Goal: Task Accomplishment & Management: Manage account settings

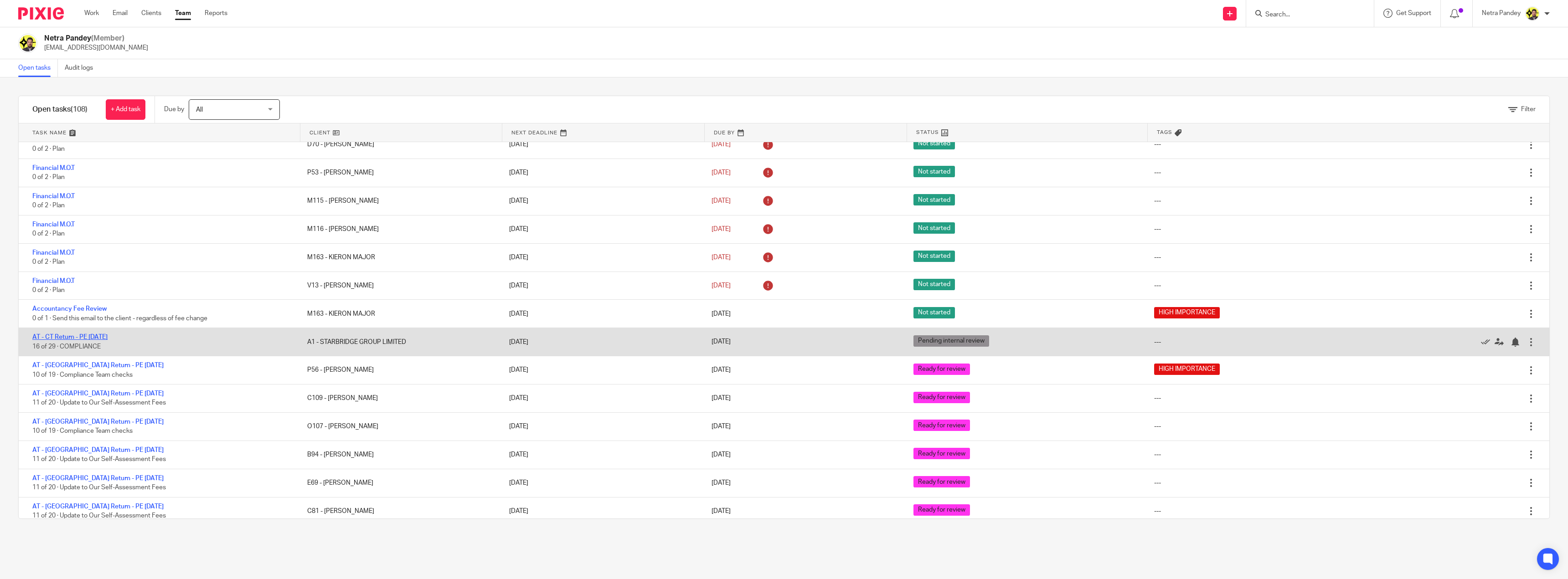
scroll to position [1367, 0]
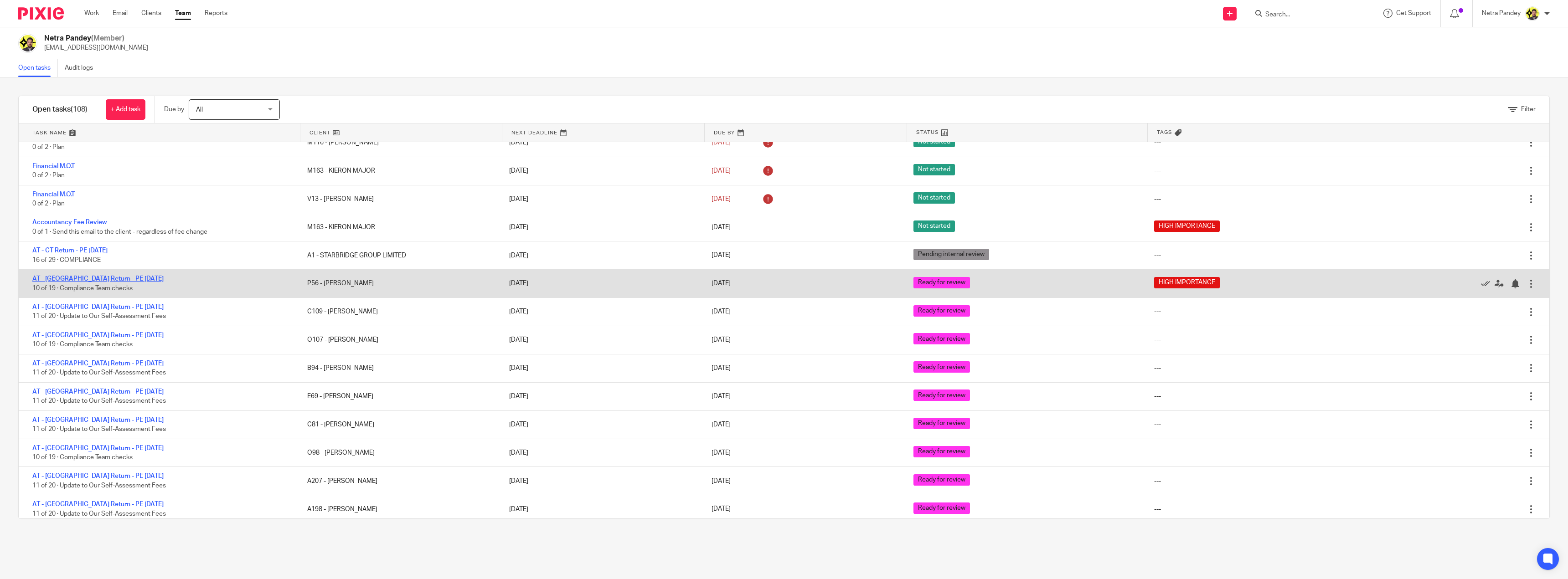
click at [73, 280] on link "AT - [GEOGRAPHIC_DATA] Return - PE [DATE]" at bounding box center [98, 279] width 131 height 6
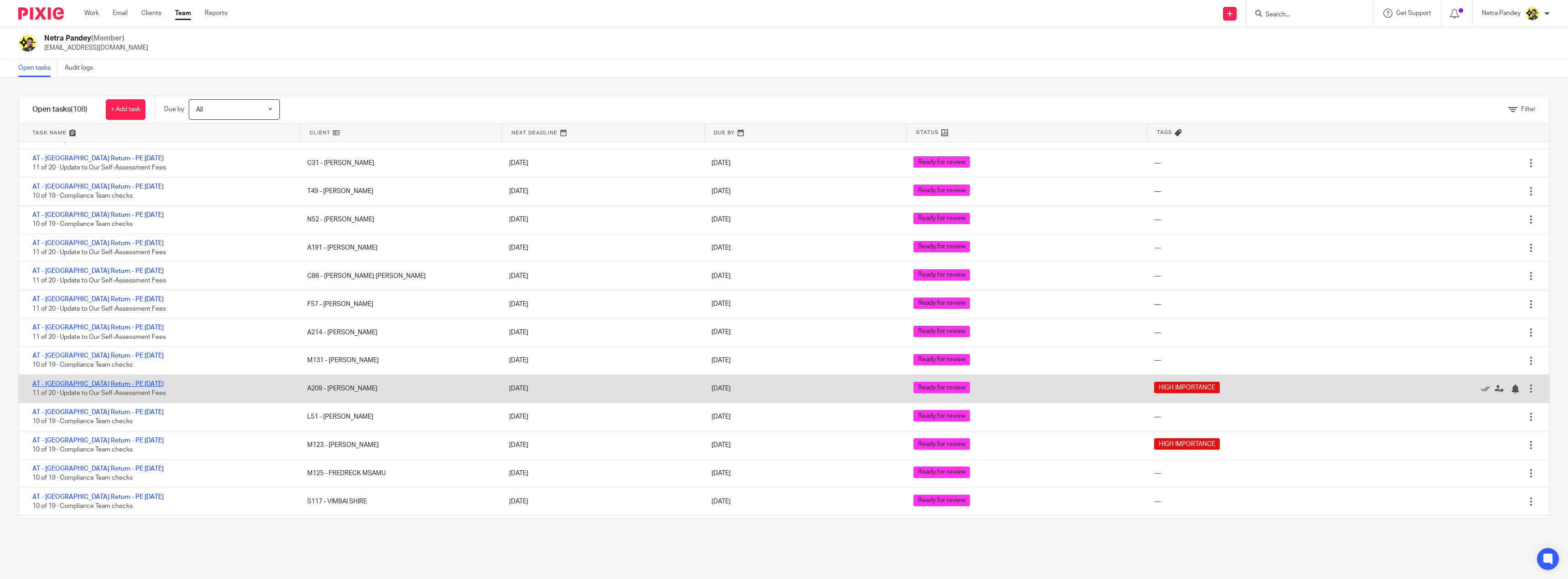
scroll to position [1960, 0]
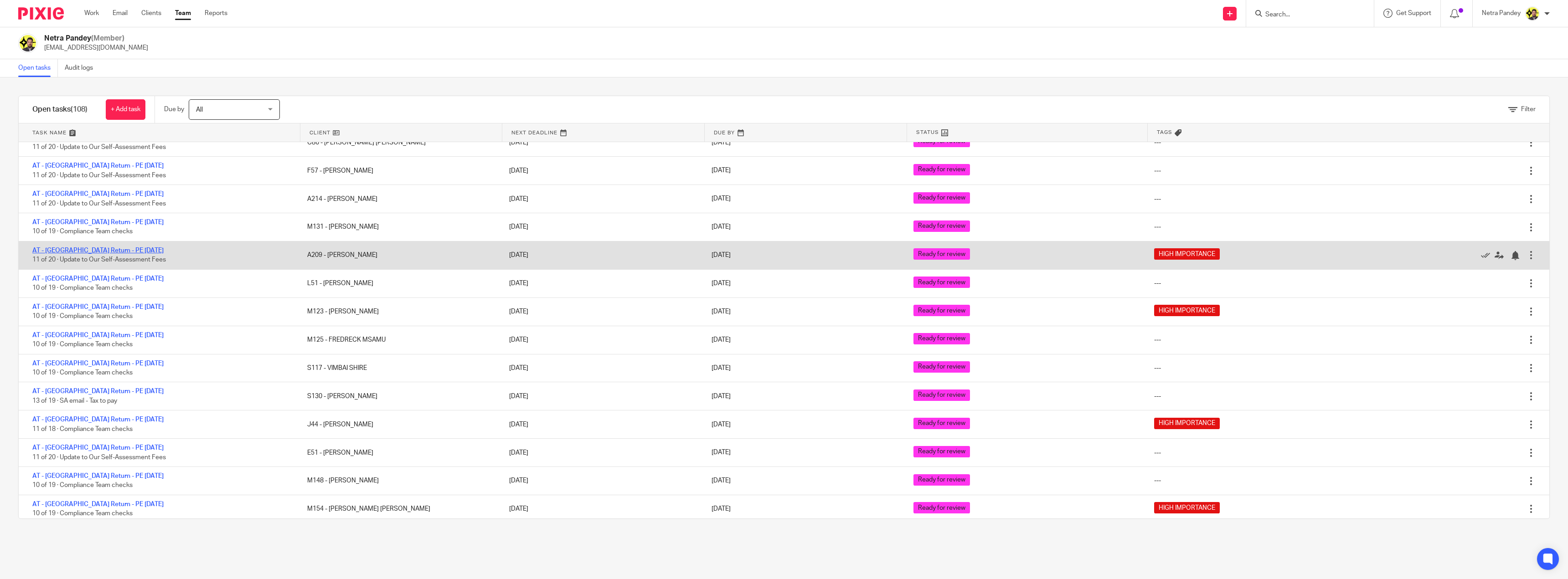
click at [80, 251] on link "AT - [GEOGRAPHIC_DATA] Return - PE [DATE]" at bounding box center [98, 250] width 131 height 6
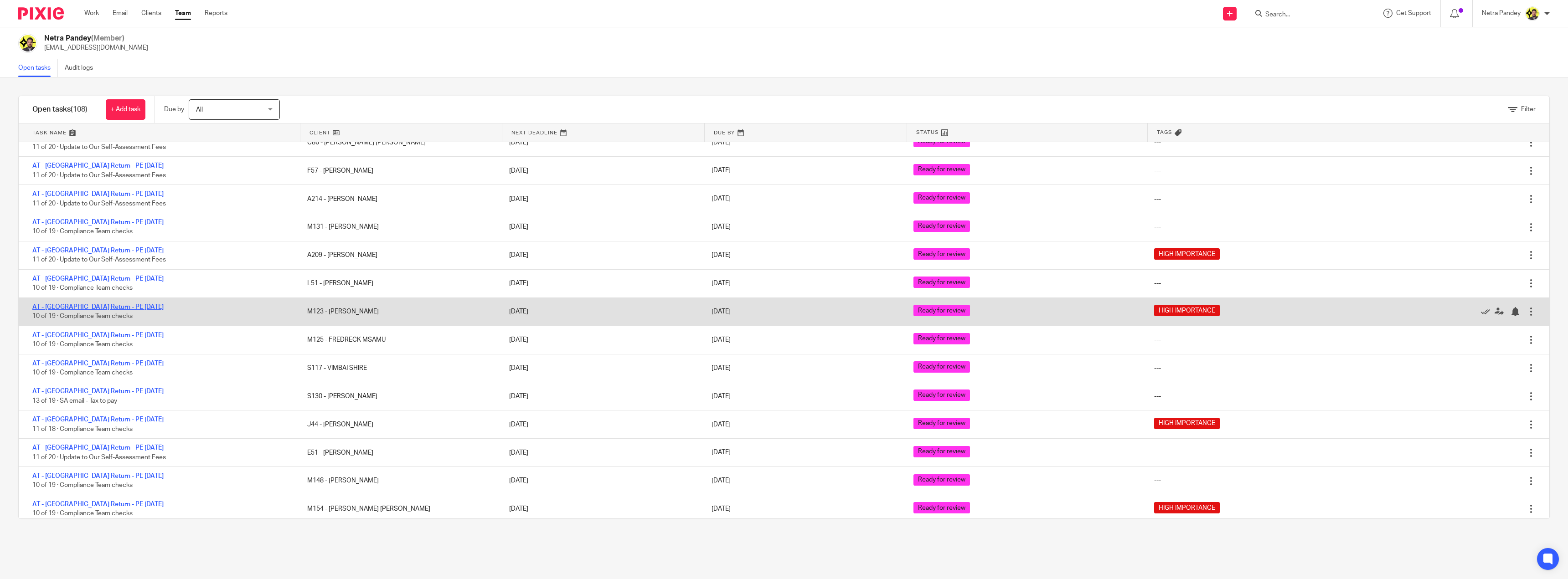
click at [87, 304] on link "AT - [GEOGRAPHIC_DATA] Return - PE [DATE]" at bounding box center [98, 307] width 131 height 6
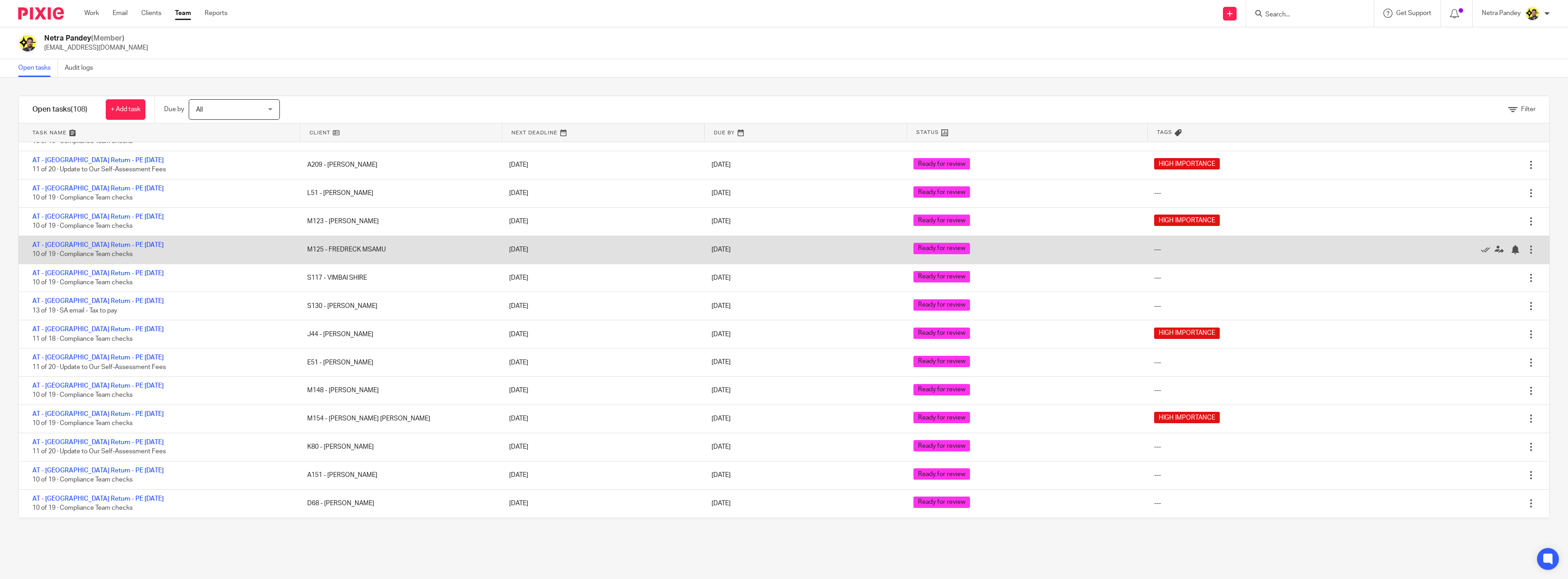
scroll to position [2051, 0]
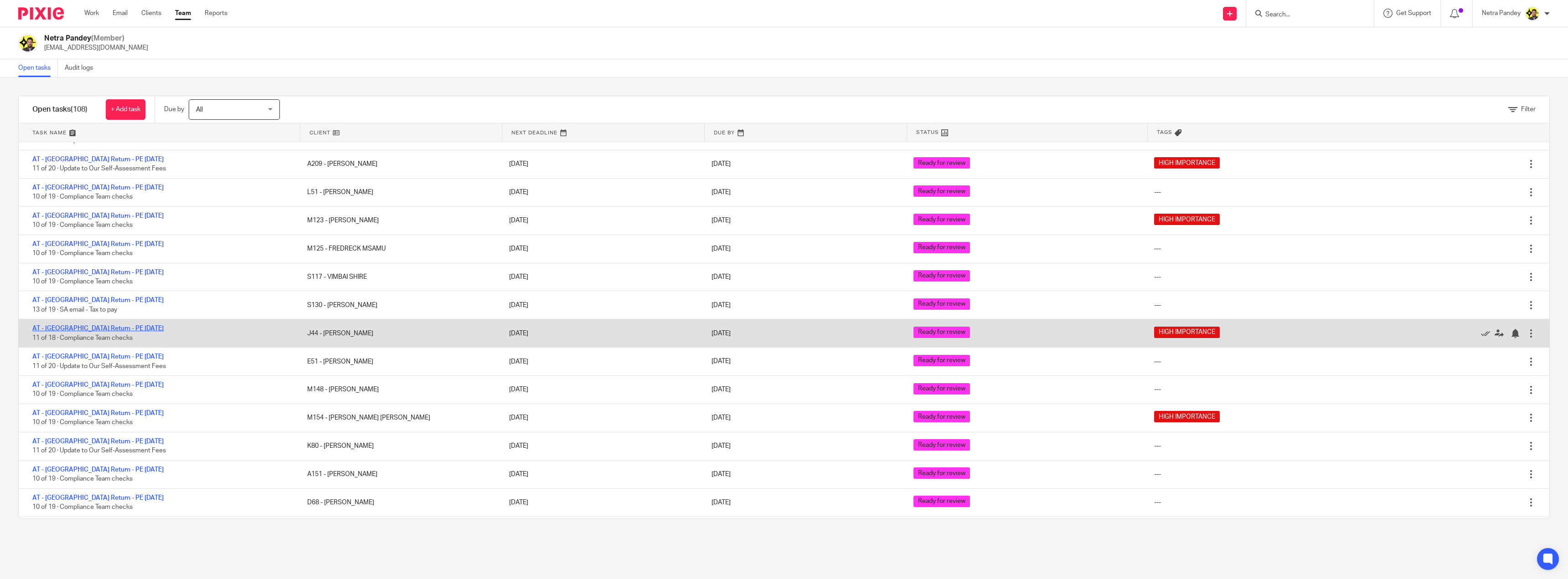
click at [77, 331] on link "AT - [GEOGRAPHIC_DATA] Return - PE [DATE]" at bounding box center [98, 329] width 131 height 6
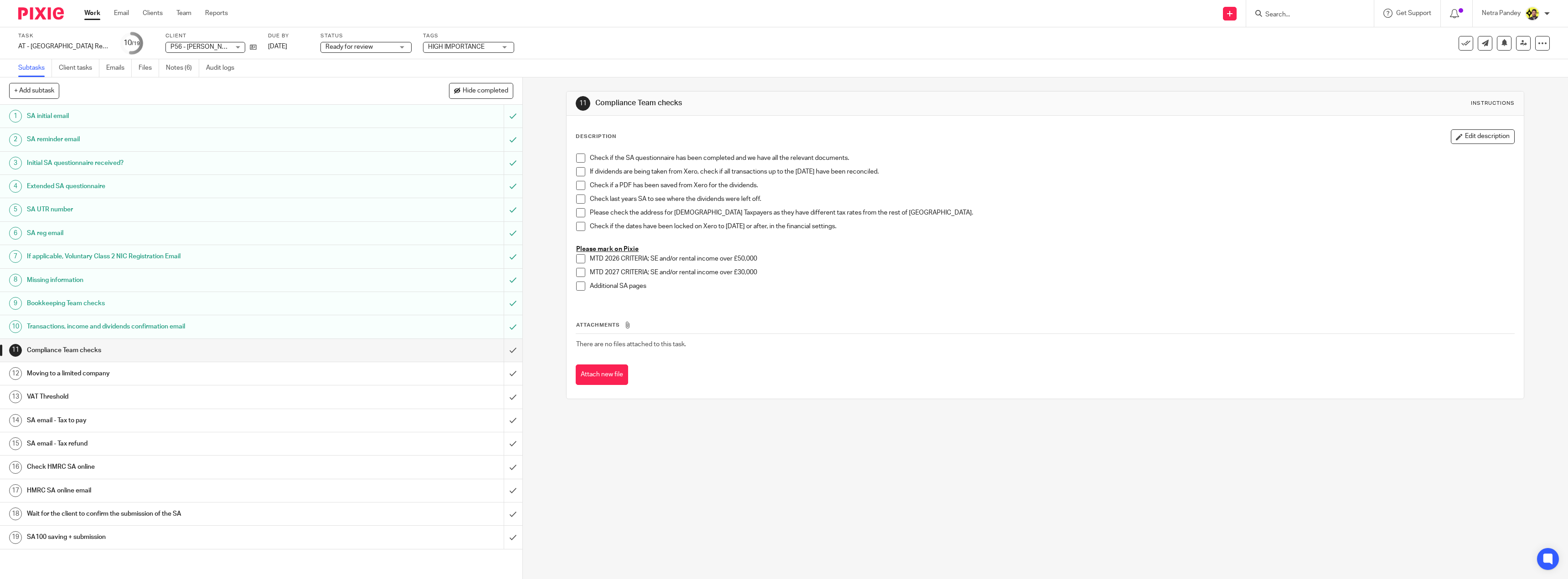
click at [579, 225] on span at bounding box center [581, 227] width 9 height 9
click at [577, 214] on span at bounding box center [581, 213] width 9 height 9
click at [577, 197] on span at bounding box center [581, 199] width 9 height 9
click at [578, 185] on span at bounding box center [581, 186] width 9 height 9
click at [580, 170] on span at bounding box center [581, 172] width 9 height 9
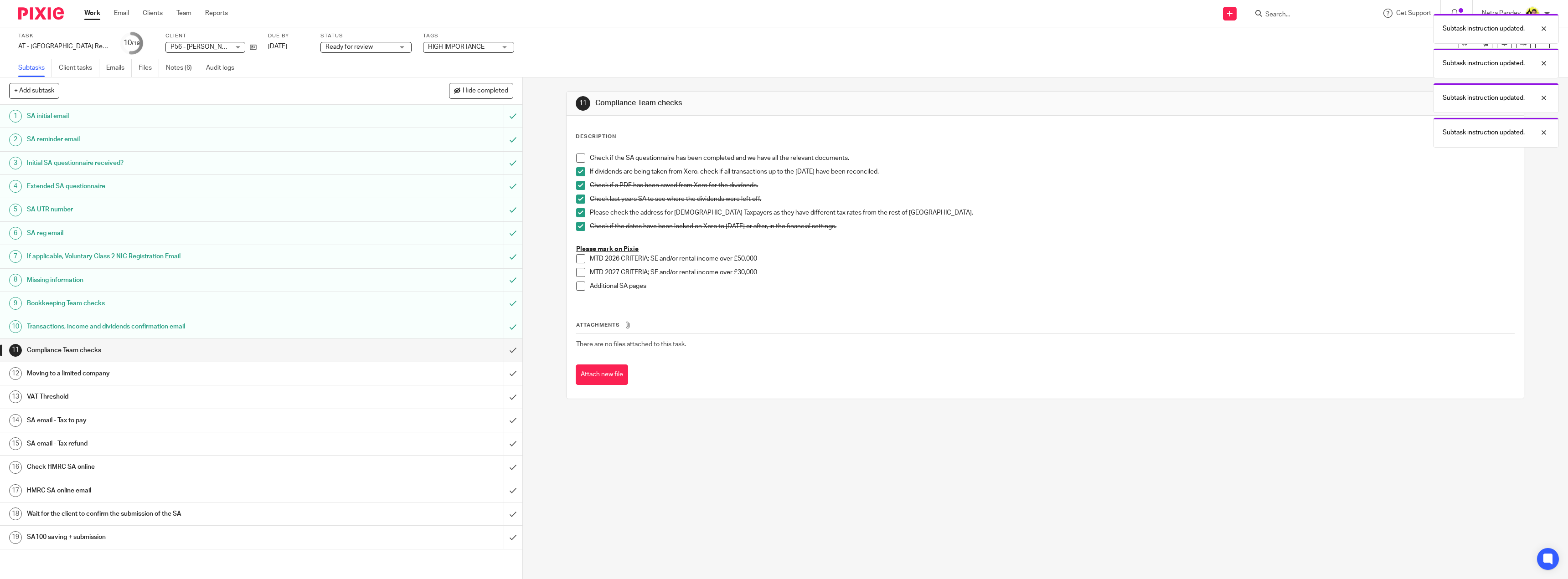
click at [581, 157] on span at bounding box center [581, 158] width 9 height 9
click at [503, 344] on input "submit" at bounding box center [261, 350] width 522 height 23
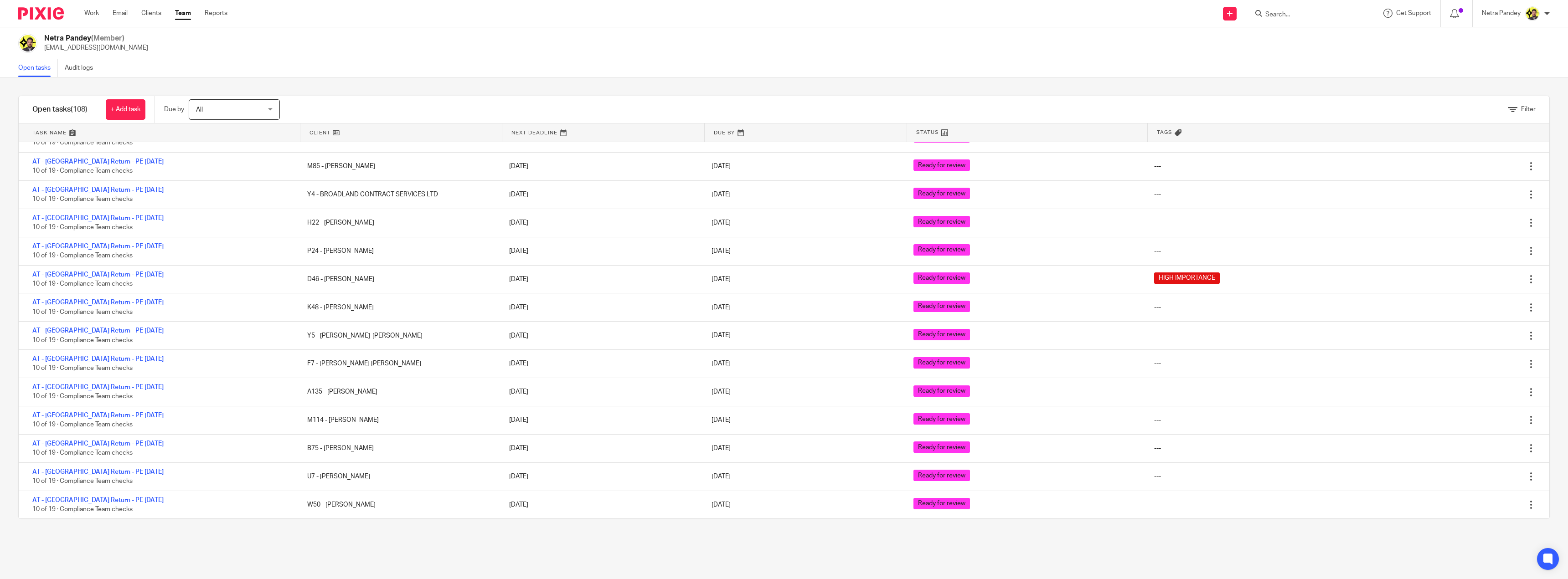
scroll to position [2442, 0]
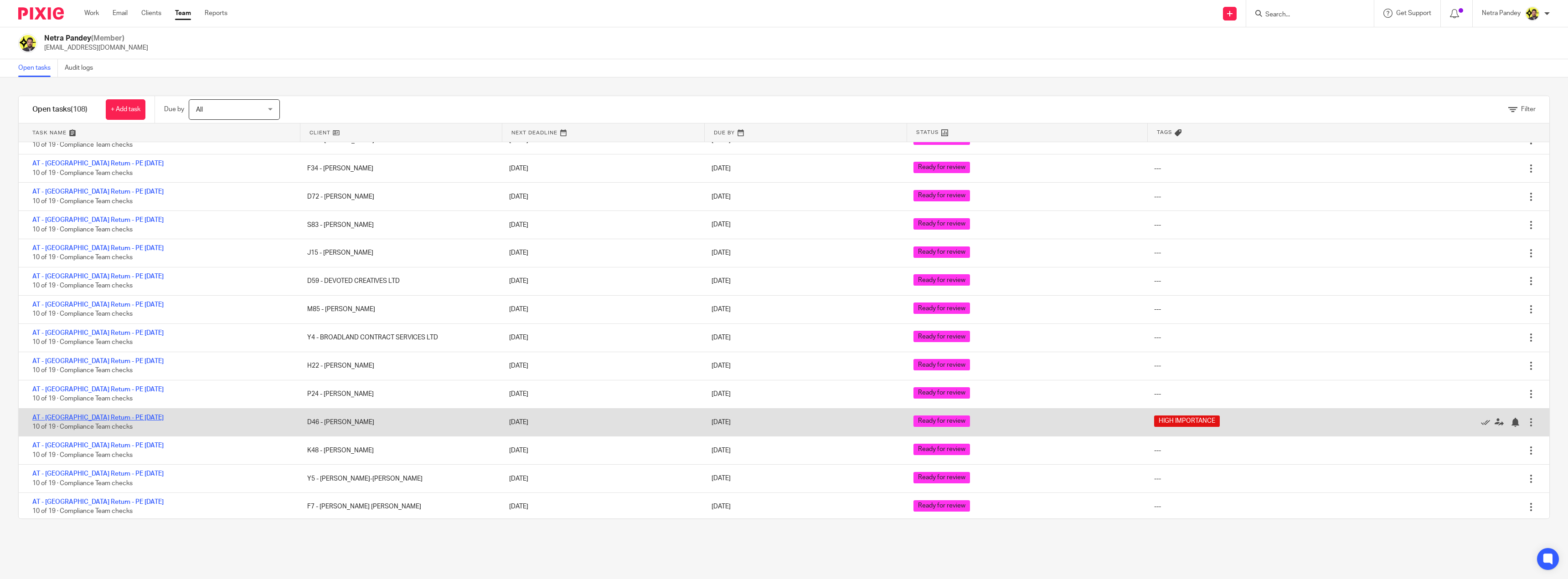
click at [53, 416] on link "AT - [GEOGRAPHIC_DATA] Return - PE [DATE]" at bounding box center [98, 418] width 131 height 6
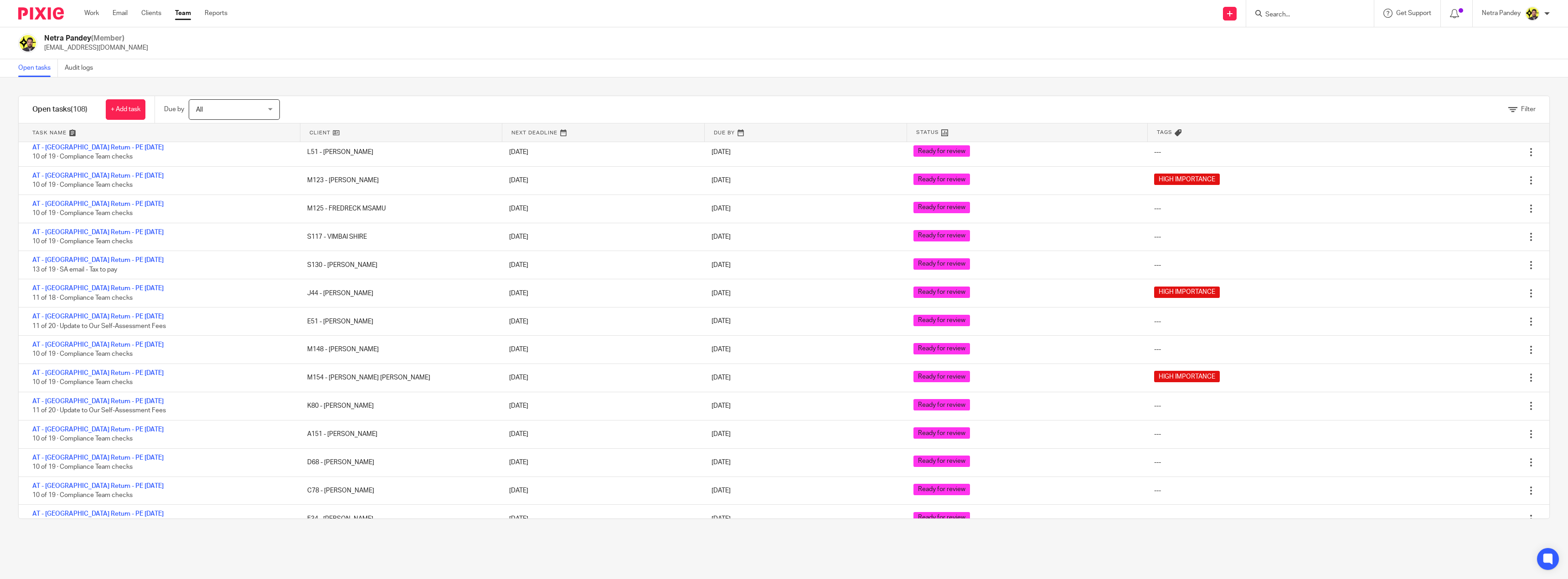
scroll to position [2031, 0]
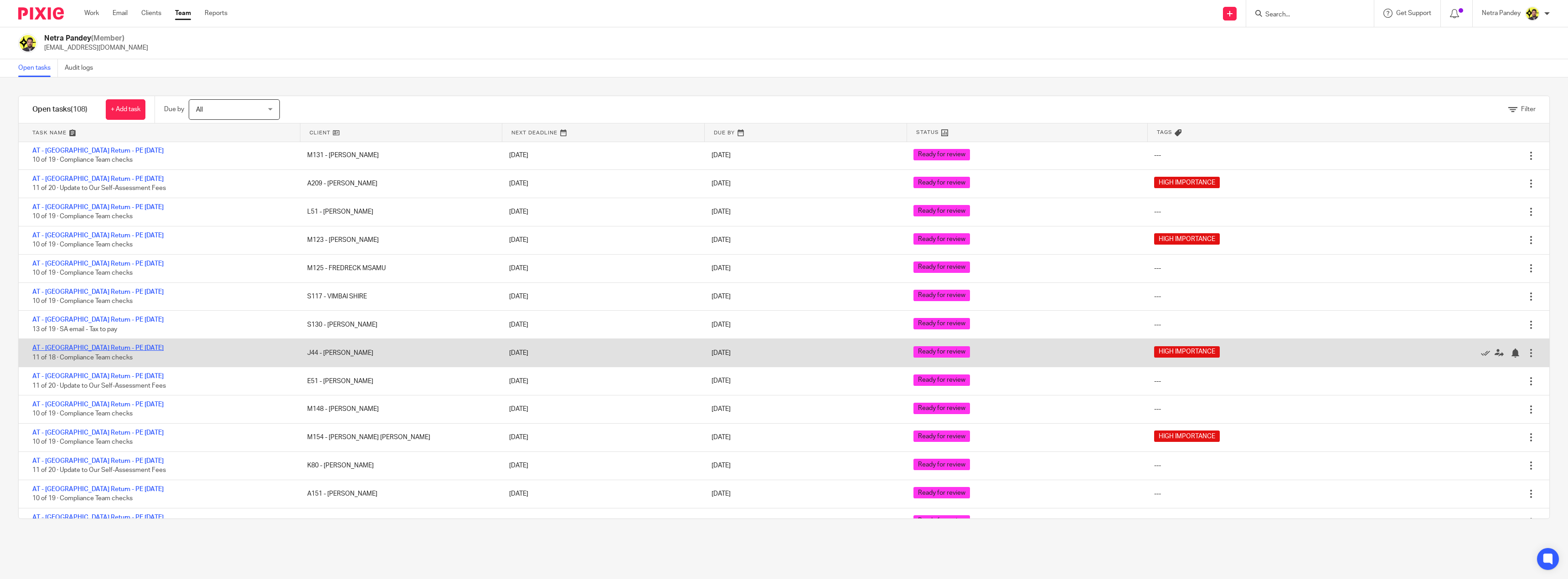
click at [85, 349] on link "AT - [GEOGRAPHIC_DATA] Return - PE [DATE]" at bounding box center [98, 348] width 131 height 6
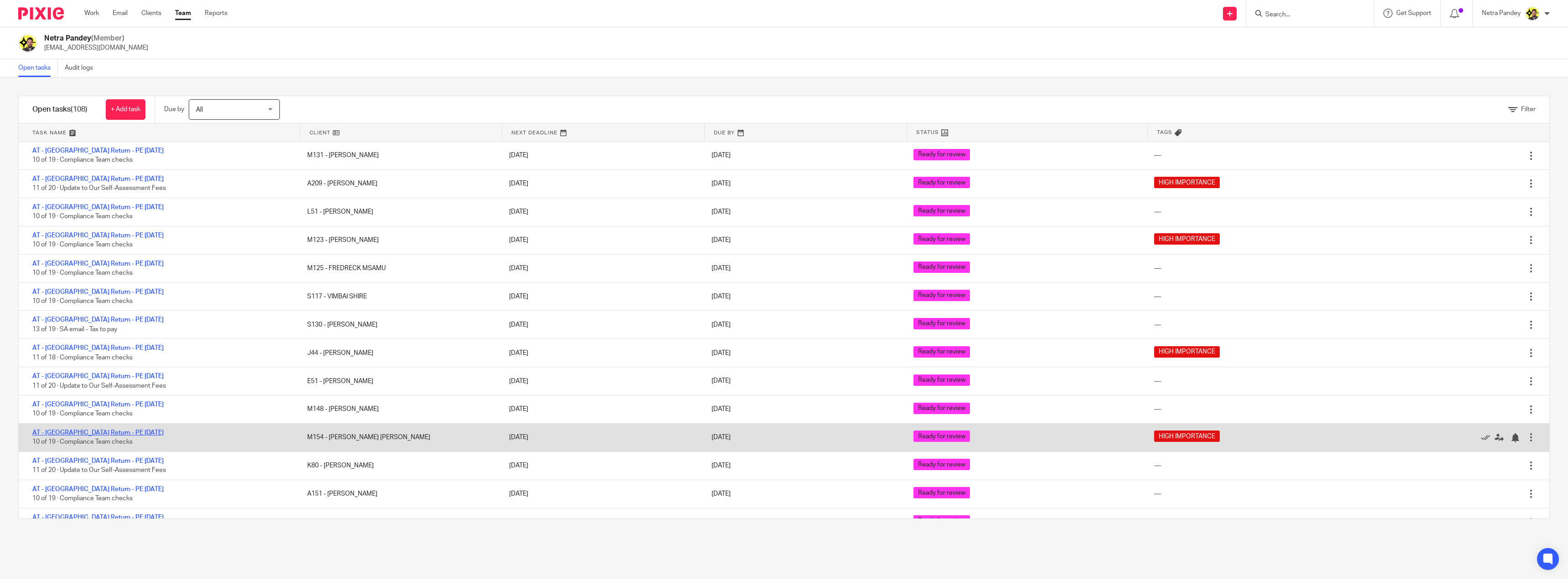
click at [88, 430] on link "AT - [GEOGRAPHIC_DATA] Return - PE [DATE]" at bounding box center [98, 433] width 131 height 6
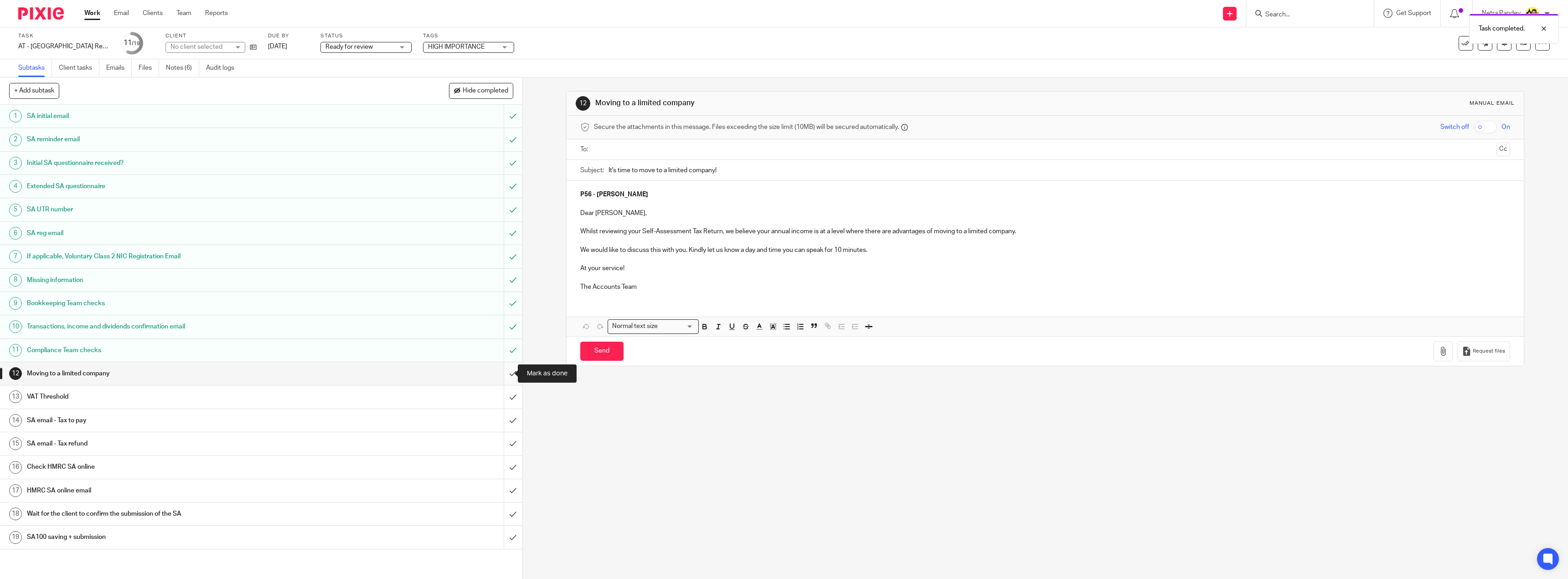
click at [502, 372] on input "submit" at bounding box center [261, 374] width 522 height 23
drag, startPoint x: 506, startPoint y: 396, endPoint x: 500, endPoint y: 410, distance: 15.2
click at [505, 397] on input "submit" at bounding box center [261, 397] width 522 height 23
click at [502, 416] on input "submit" at bounding box center [261, 420] width 522 height 23
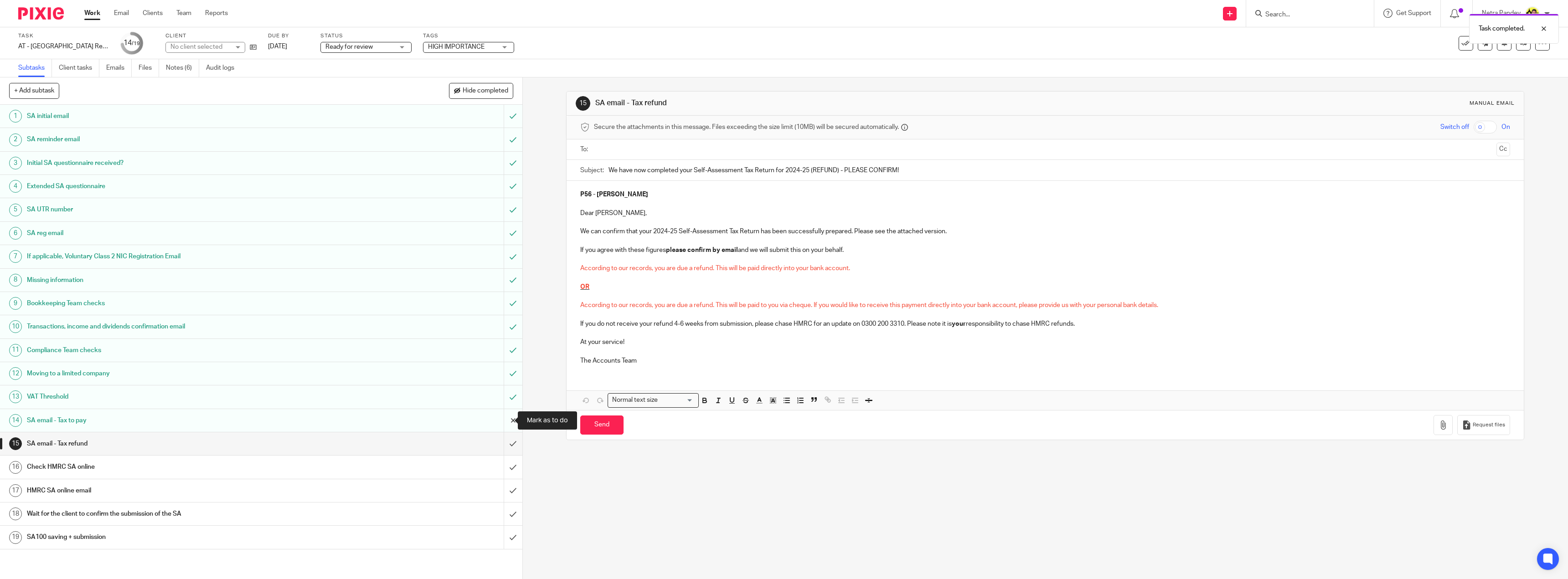
click at [506, 423] on input "submit" at bounding box center [261, 420] width 522 height 23
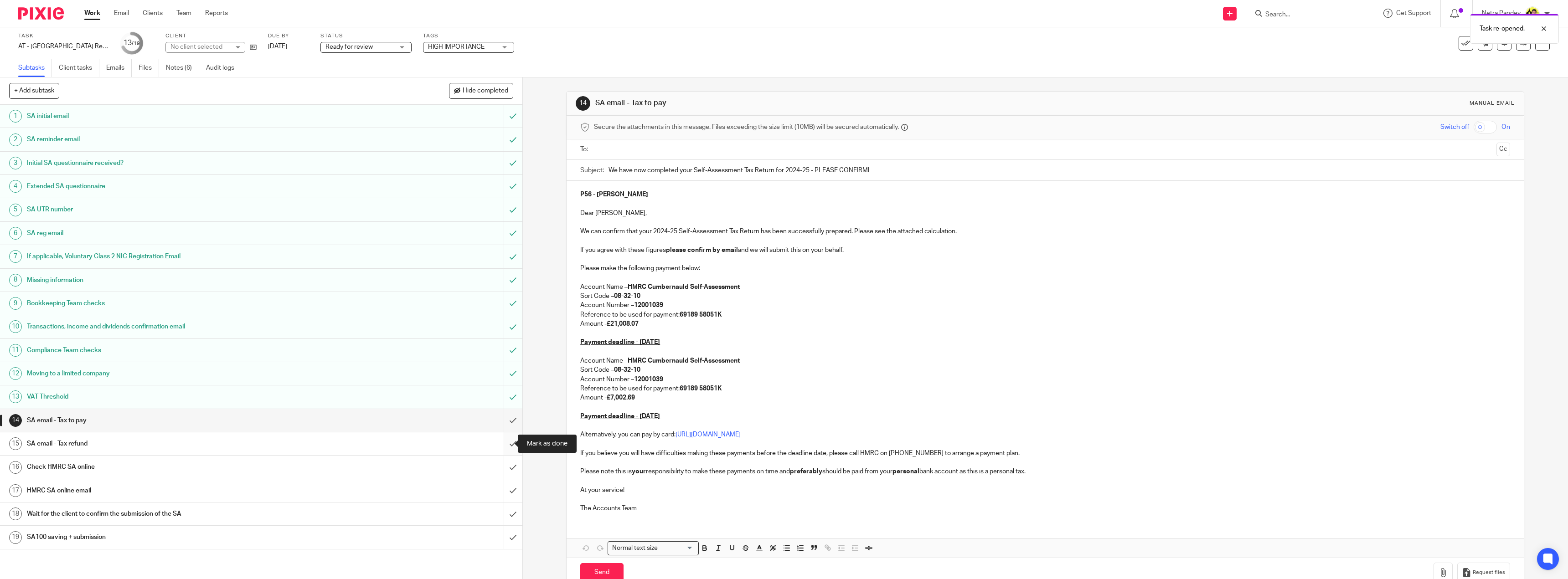
click at [507, 441] on input "submit" at bounding box center [261, 443] width 522 height 23
click at [502, 467] on input "submit" at bounding box center [261, 467] width 522 height 23
click at [500, 490] on input "submit" at bounding box center [261, 491] width 522 height 23
click at [194, 69] on link "Notes (6)" at bounding box center [182, 68] width 33 height 17
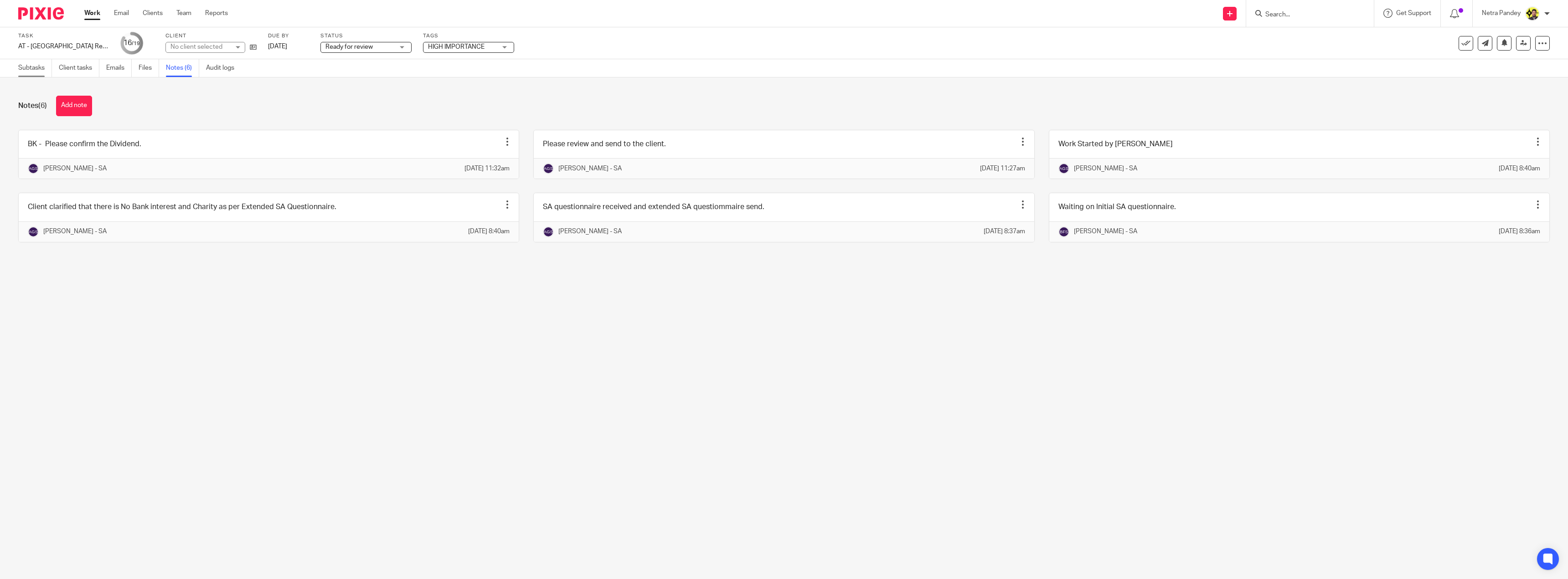
click at [31, 73] on link "Subtasks" at bounding box center [35, 68] width 34 height 17
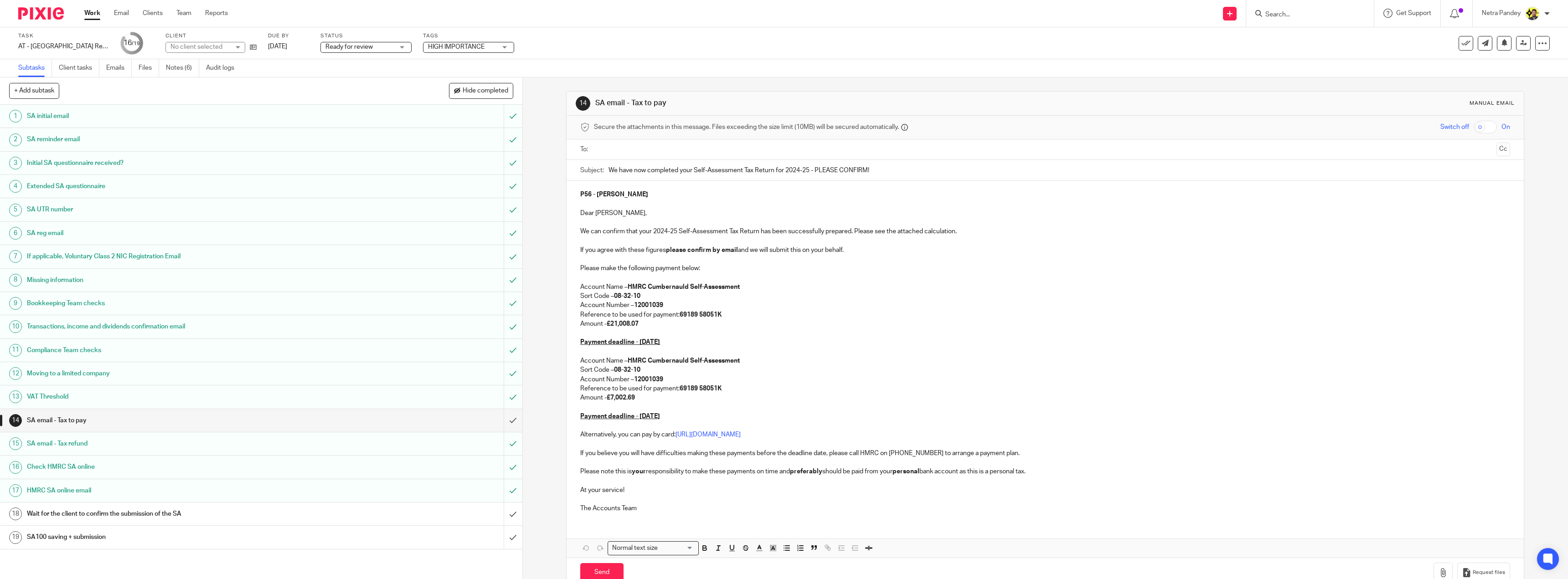
click at [630, 147] on input "text" at bounding box center [1045, 149] width 896 height 10
drag, startPoint x: 1489, startPoint y: 145, endPoint x: 1480, endPoint y: 145, distance: 9.0
click at [1496, 145] on button "Cc" at bounding box center [1502, 150] width 13 height 13
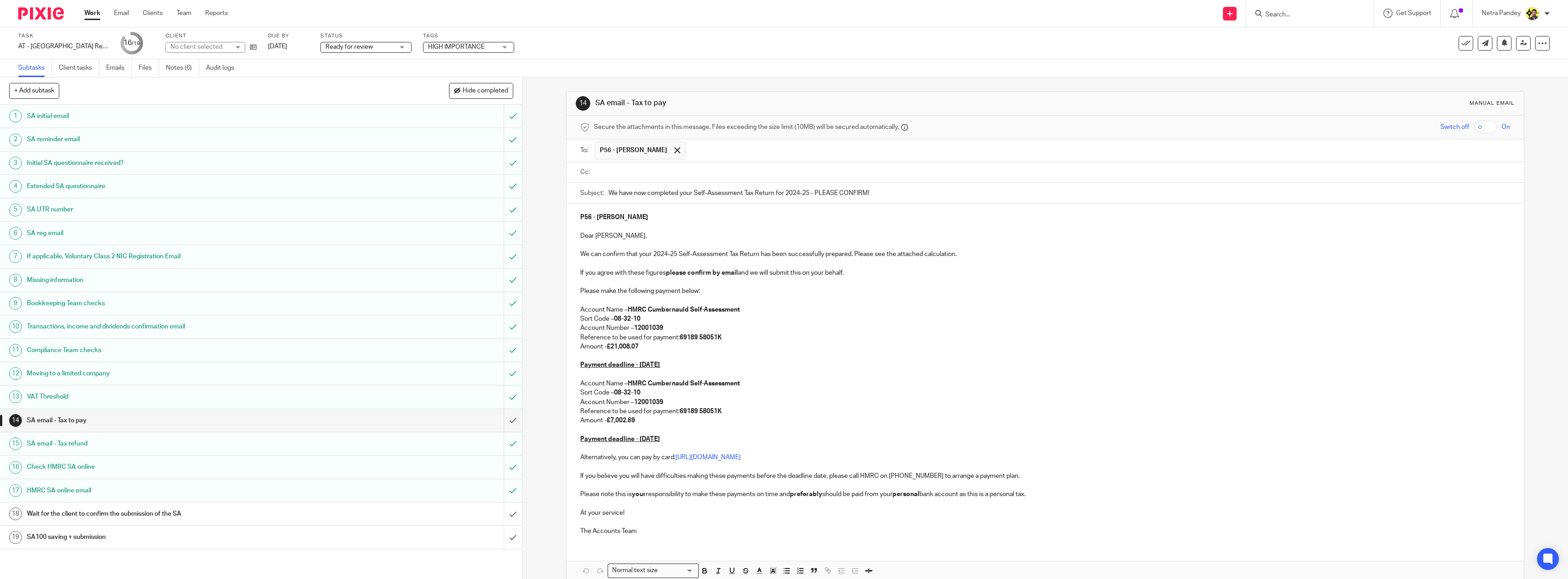
click at [757, 173] on input "text" at bounding box center [1051, 172] width 909 height 10
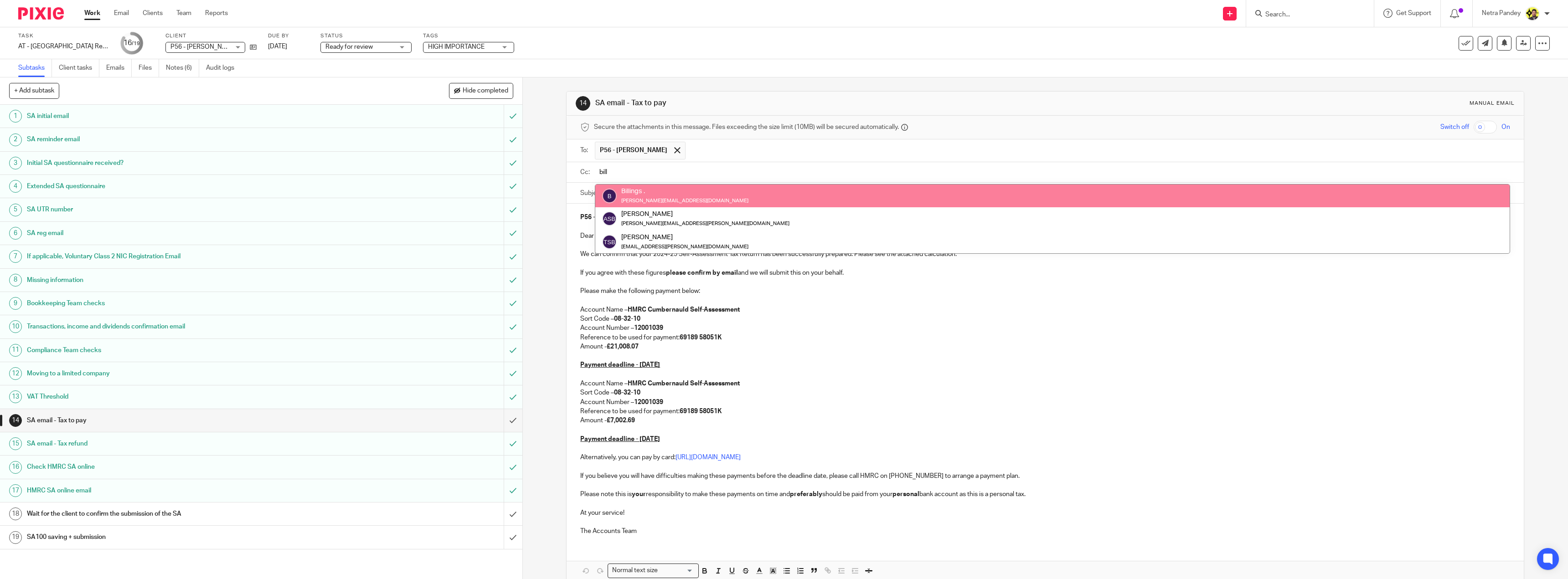
type input "bill"
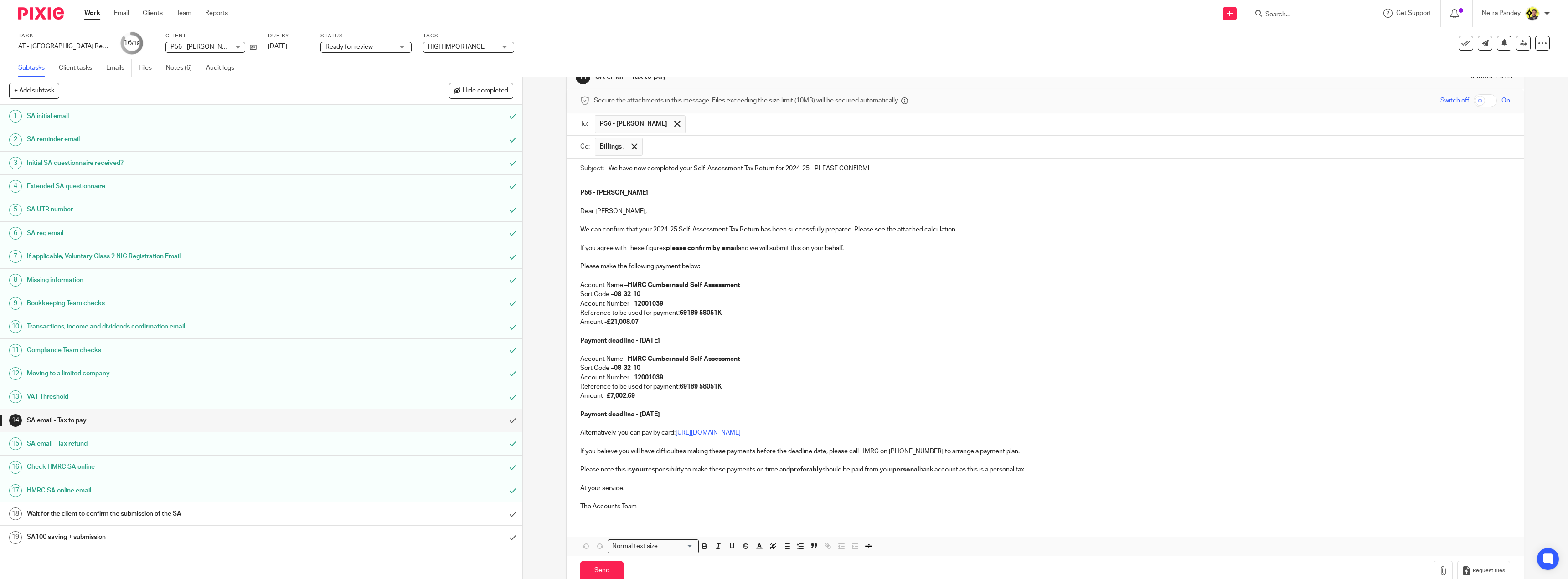
scroll to position [47, 0]
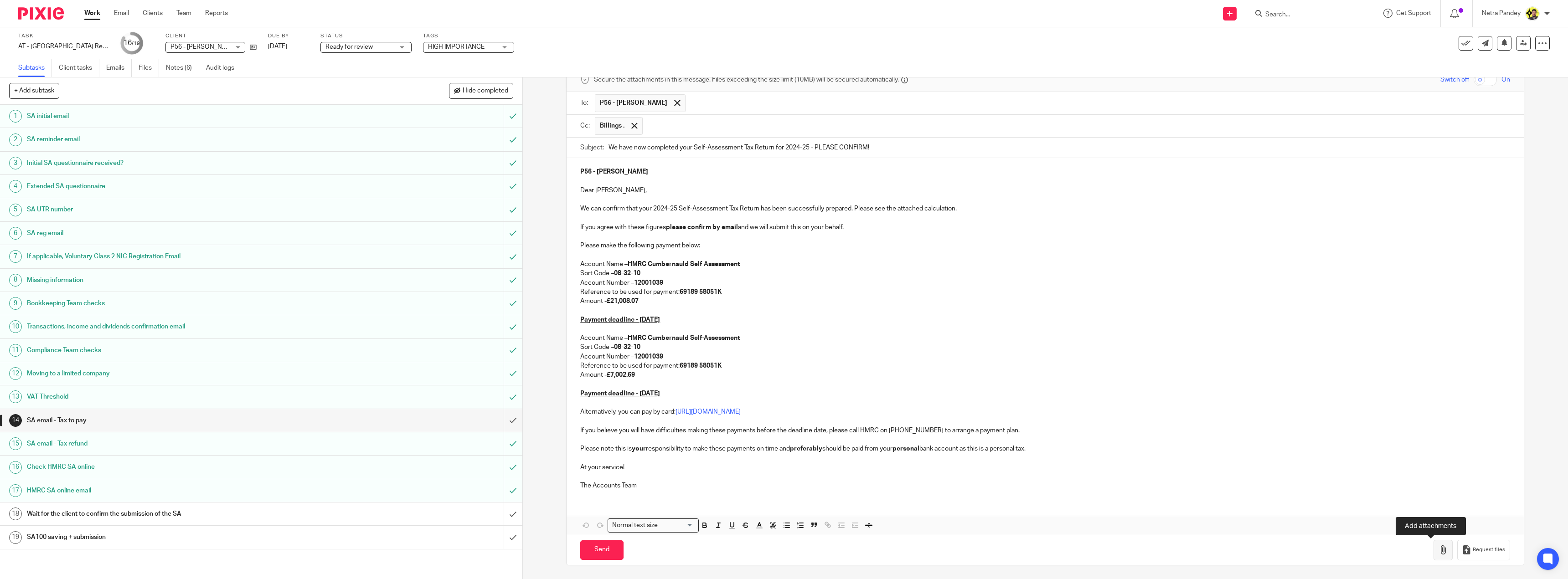
click at [1438, 551] on button "button" at bounding box center [1442, 551] width 19 height 21
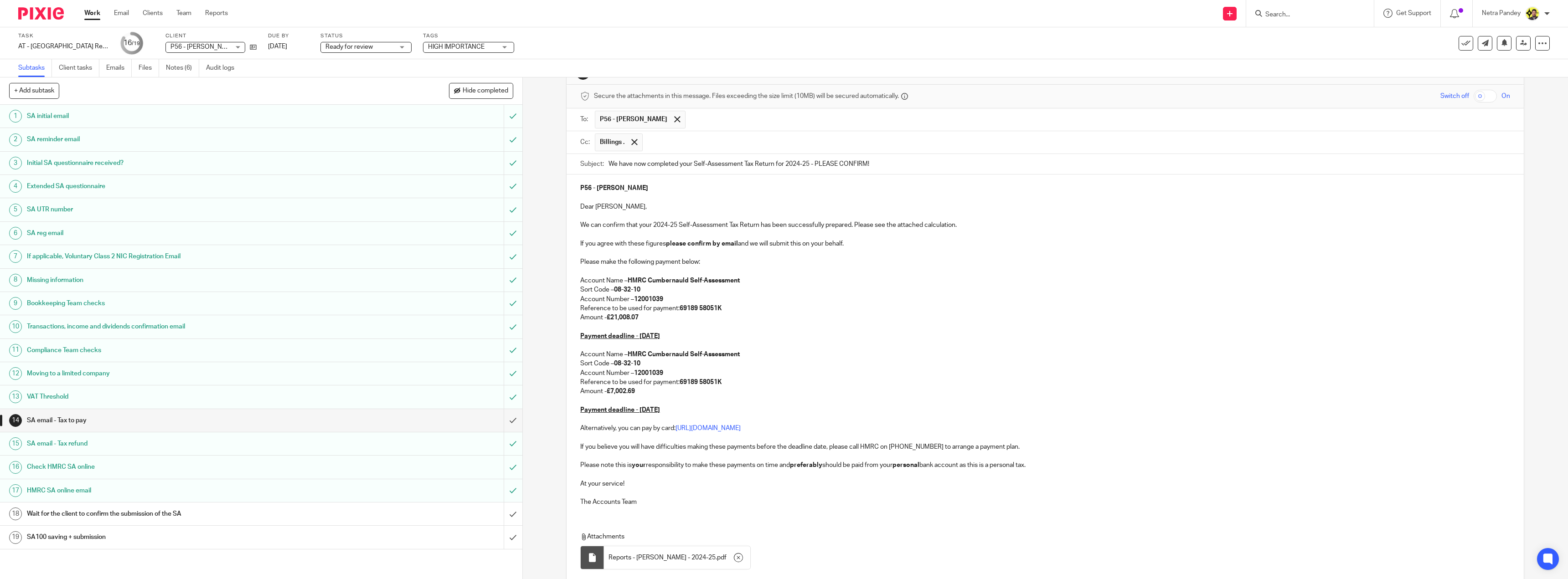
scroll to position [46, 0]
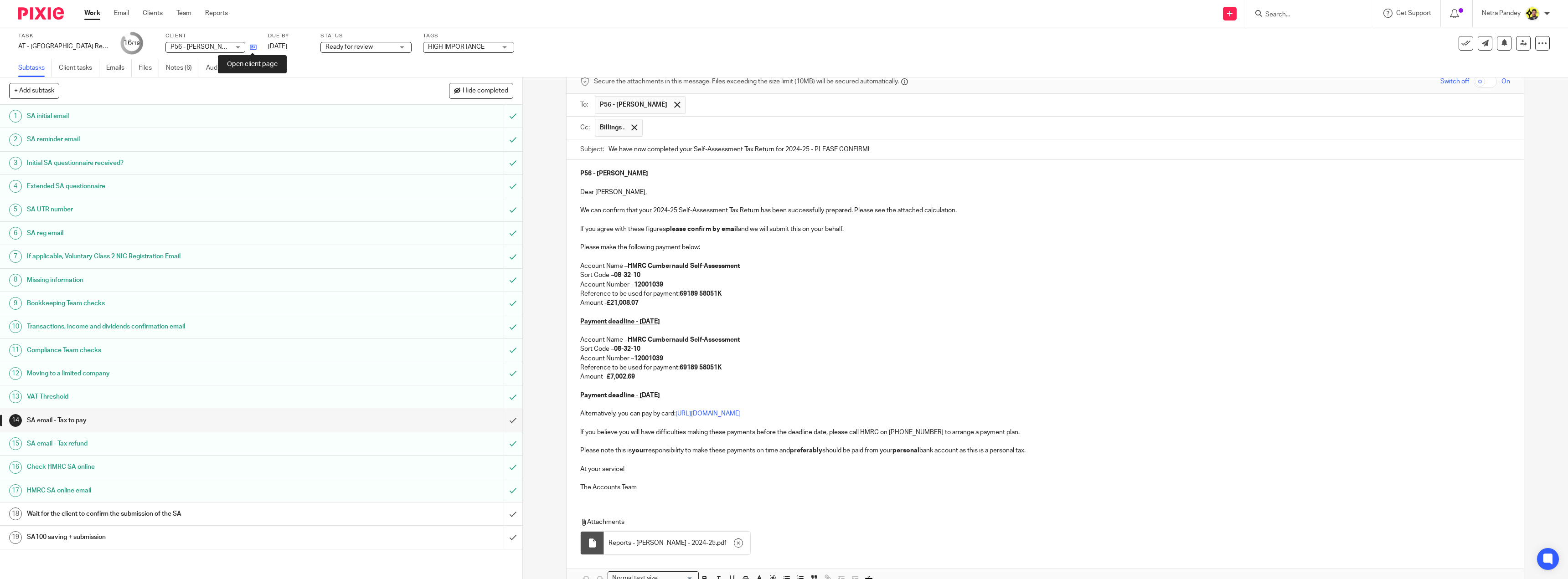
click at [254, 45] on icon at bounding box center [253, 47] width 7 height 7
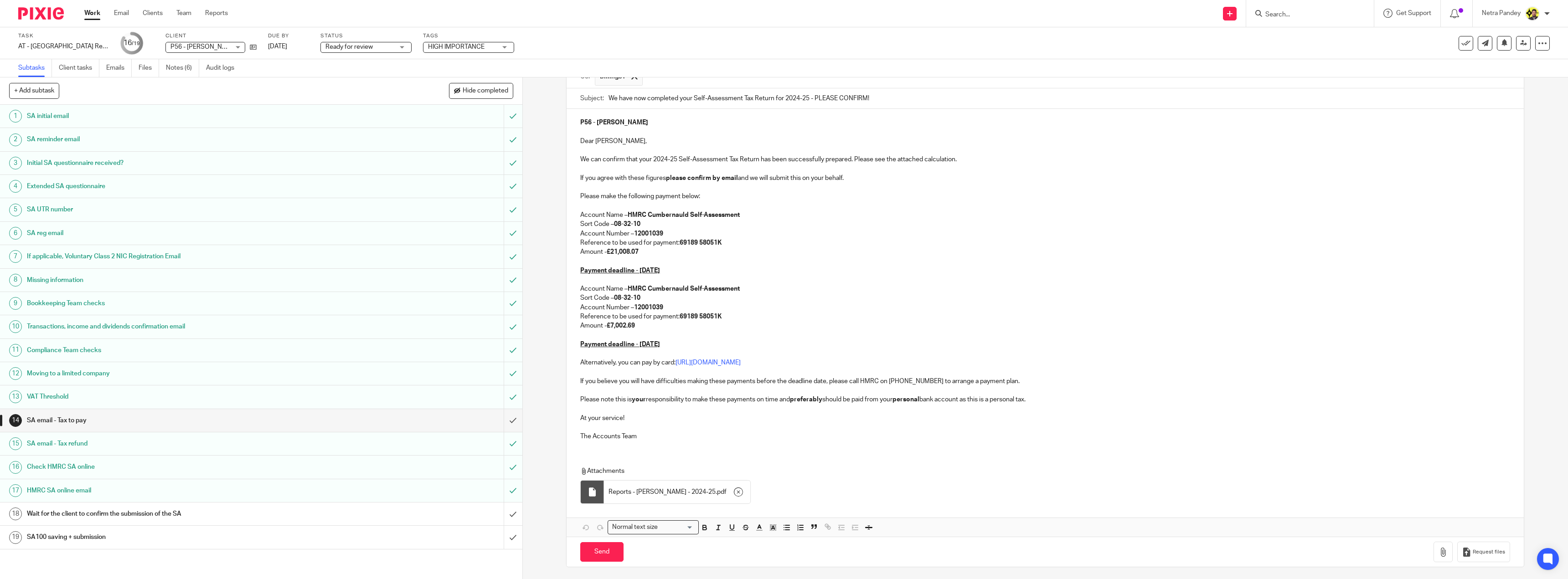
scroll to position [99, 0]
click at [596, 551] on input "Send" at bounding box center [601, 550] width 43 height 20
type input "Sent"
click at [186, 66] on link "Notes (6)" at bounding box center [182, 68] width 33 height 17
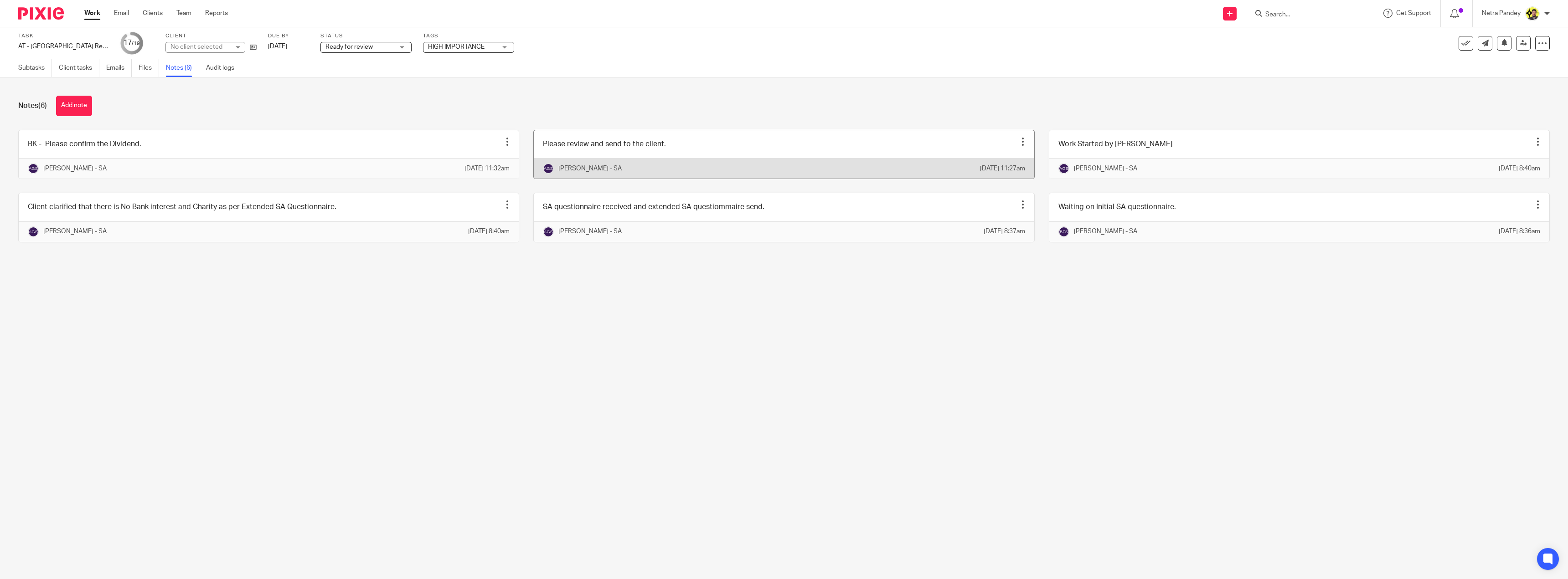
click at [642, 156] on link at bounding box center [784, 154] width 500 height 48
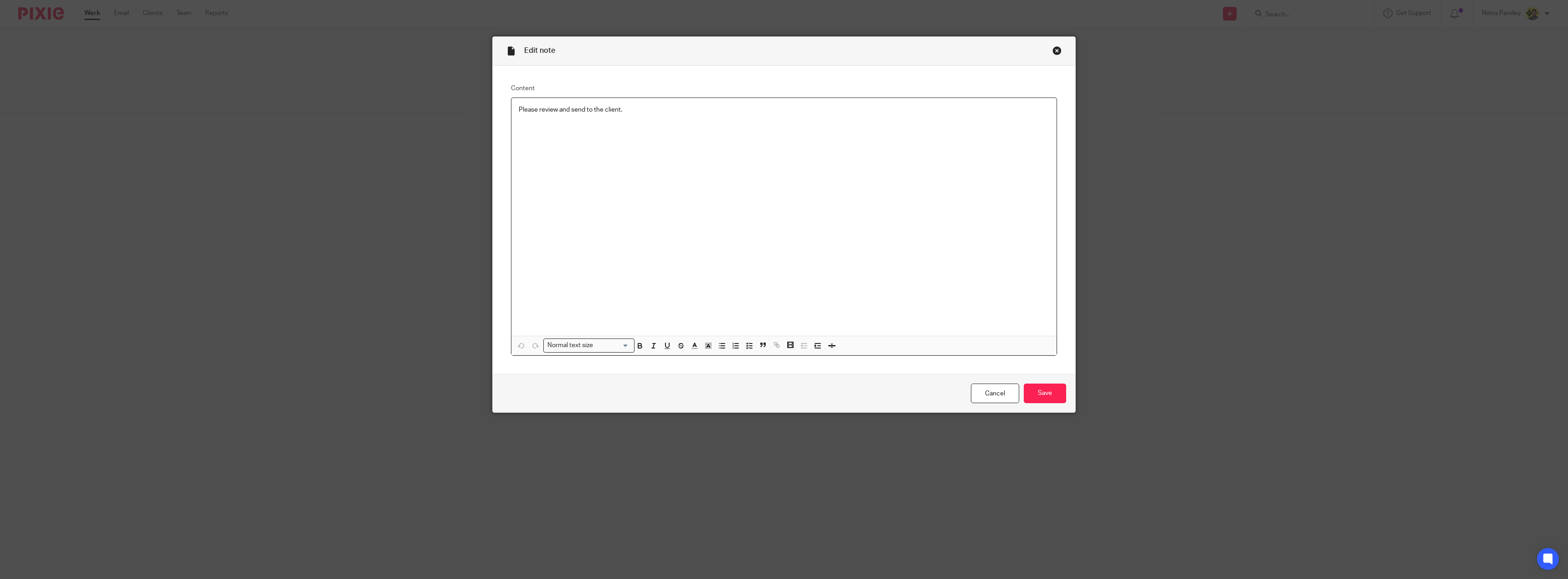
click at [520, 111] on p "Please review and send to the client." at bounding box center [784, 110] width 531 height 9
click at [749, 345] on icon "button" at bounding box center [749, 346] width 8 height 8
click at [523, 112] on span at bounding box center [524, 110] width 9 height 9
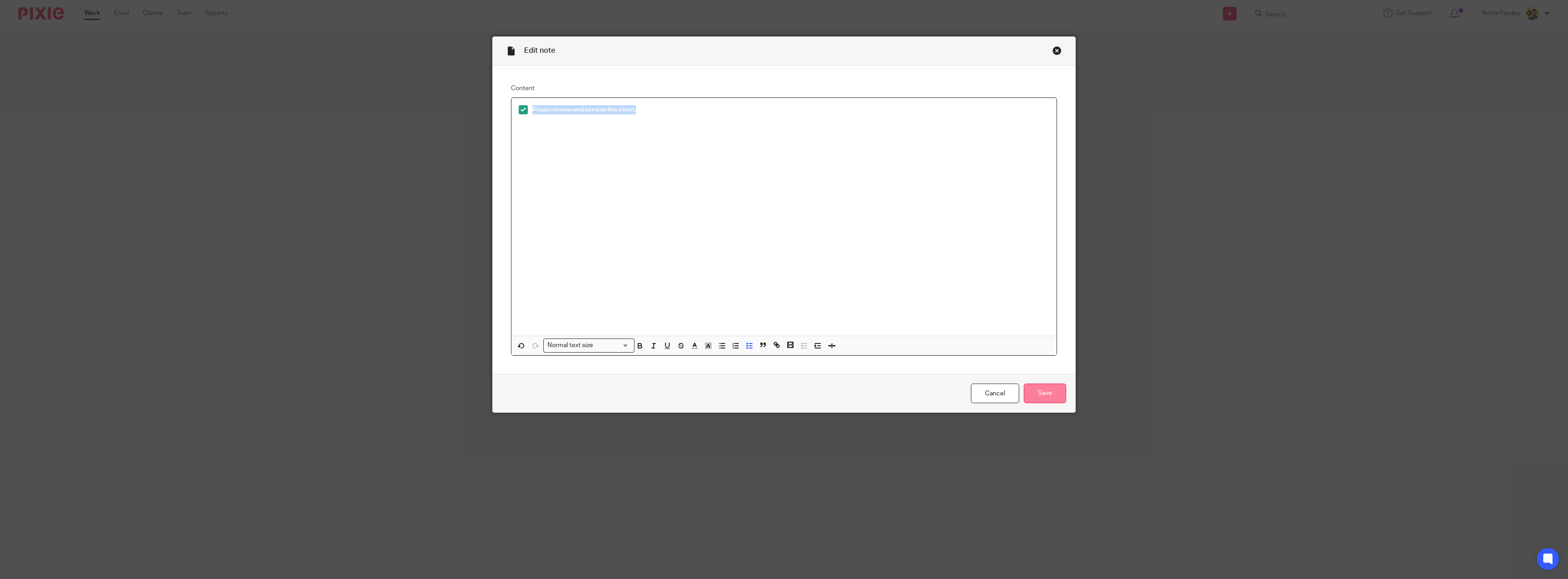
click at [1033, 392] on input "Save" at bounding box center [1045, 393] width 43 height 20
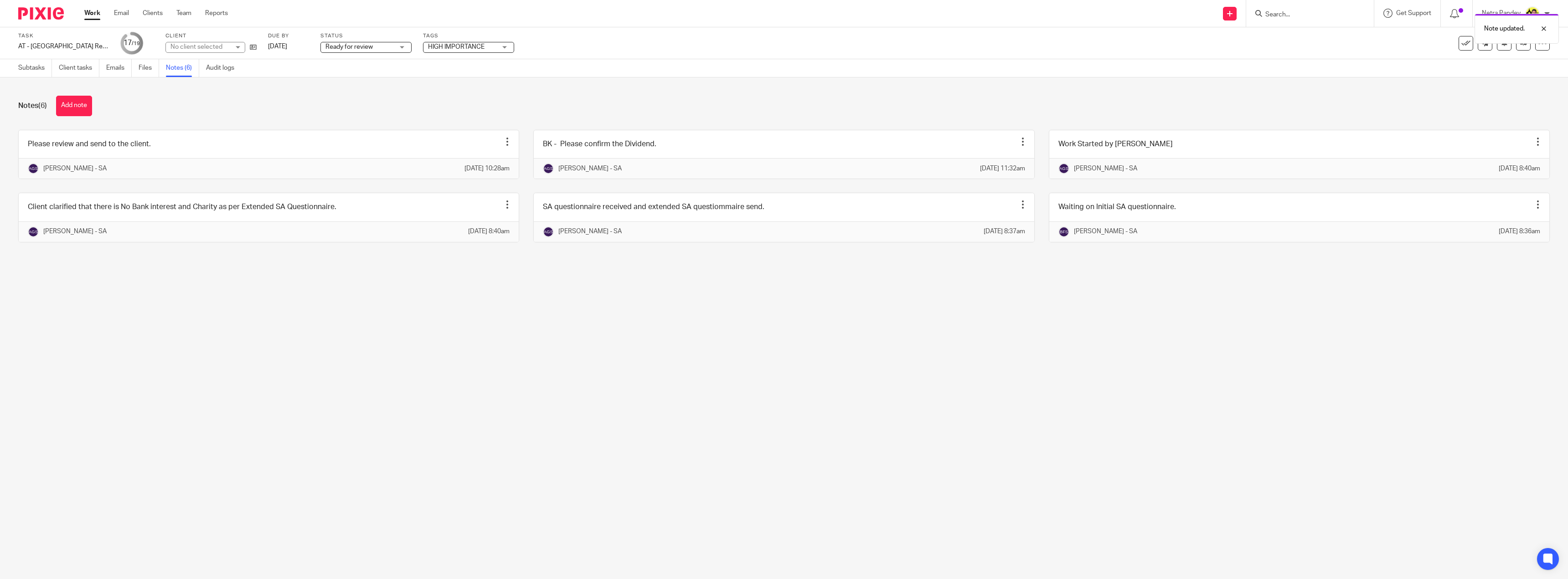
click at [342, 45] on span "Ready for review" at bounding box center [349, 47] width 47 height 6
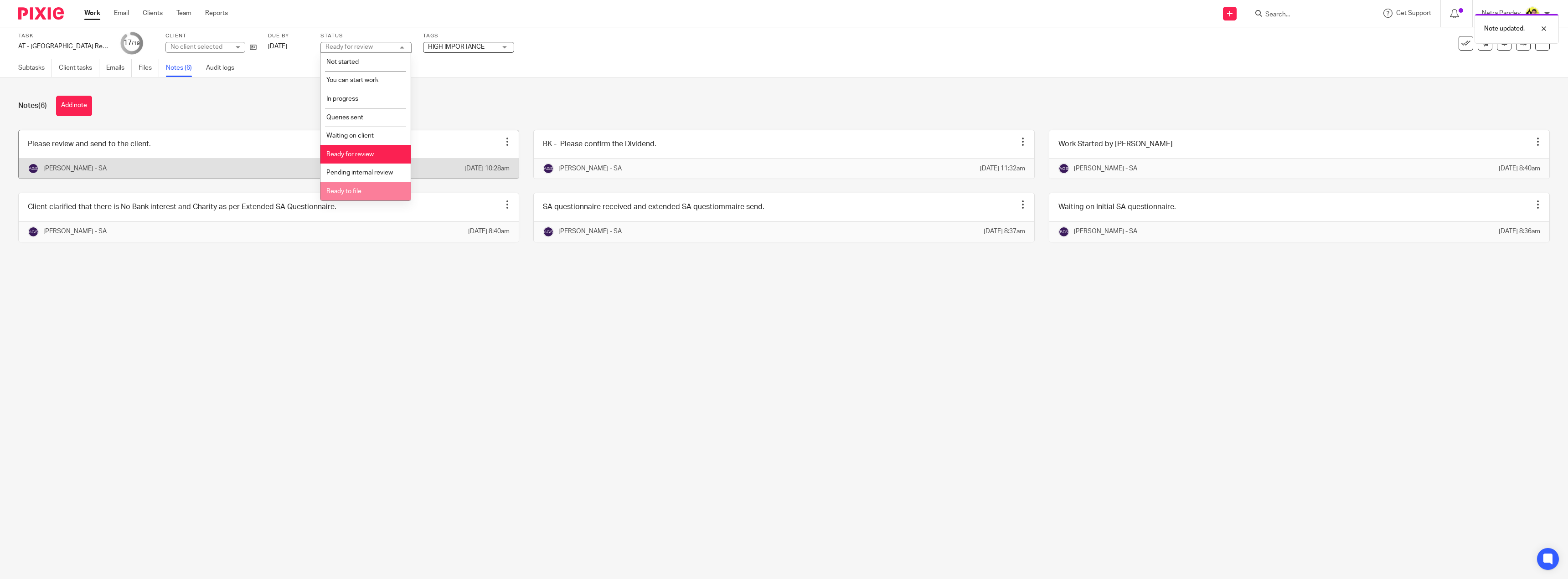
drag, startPoint x: 349, startPoint y: 190, endPoint x: 370, endPoint y: 165, distance: 32.6
click at [349, 190] on span "Ready to file" at bounding box center [344, 191] width 35 height 6
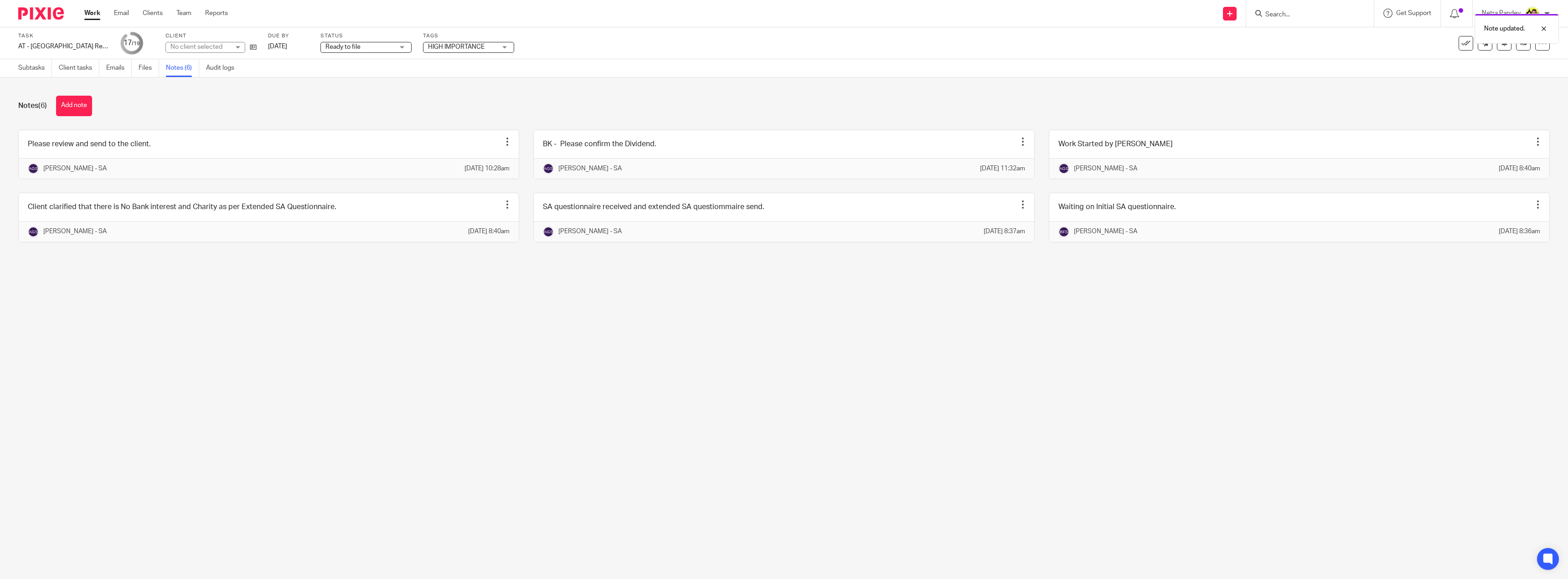
click at [446, 48] on span "HIGH IMPORTANCE" at bounding box center [457, 47] width 57 height 6
click at [453, 58] on li "HIGH IMPORTANCE" at bounding box center [468, 62] width 90 height 19
checkbox input "false"
